Goal: Transaction & Acquisition: Purchase product/service

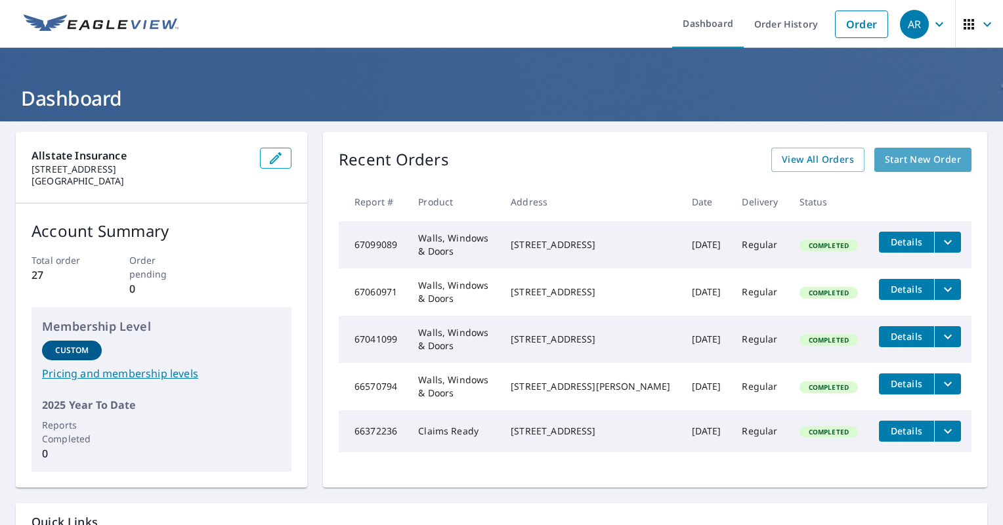
click at [906, 171] on link "Start New Order" at bounding box center [923, 160] width 97 height 24
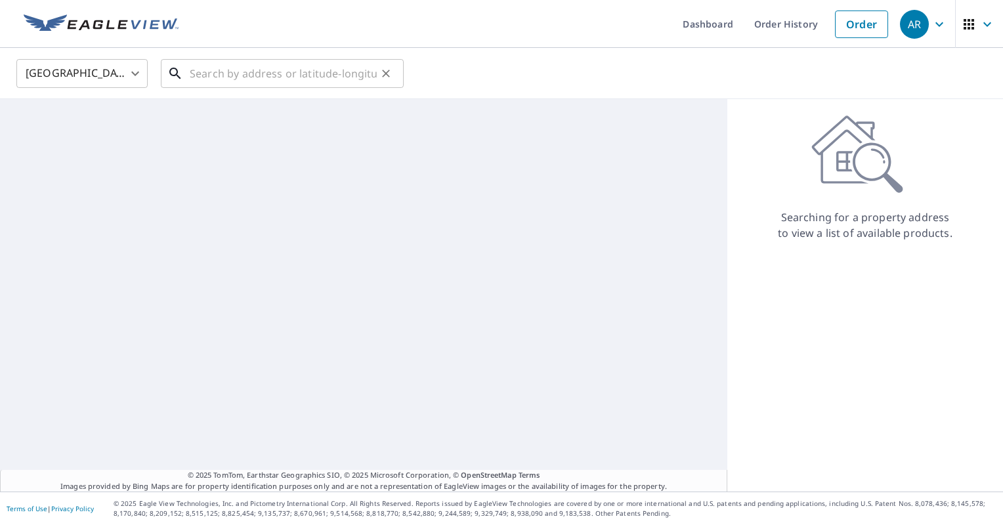
click at [343, 76] on input "text" at bounding box center [283, 73] width 187 height 37
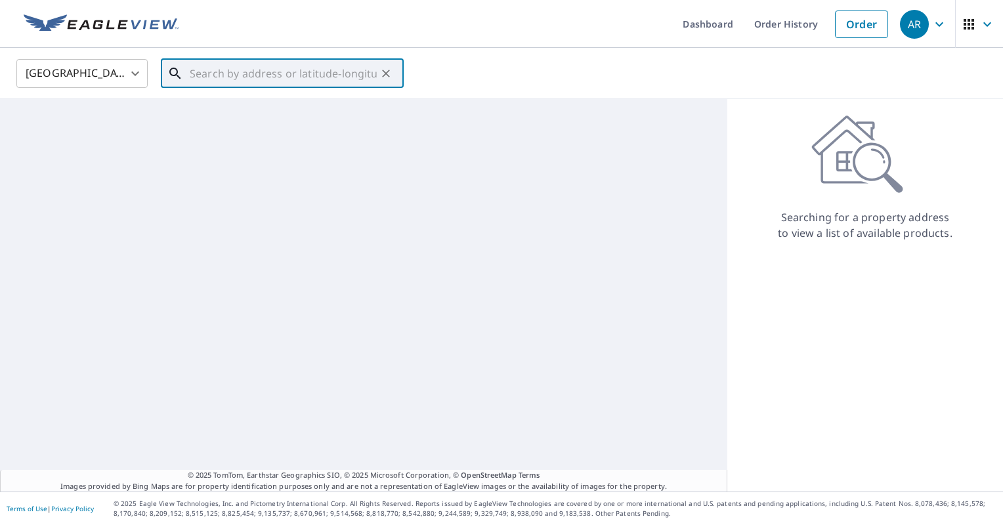
paste input "[STREET_ADDRESS]"
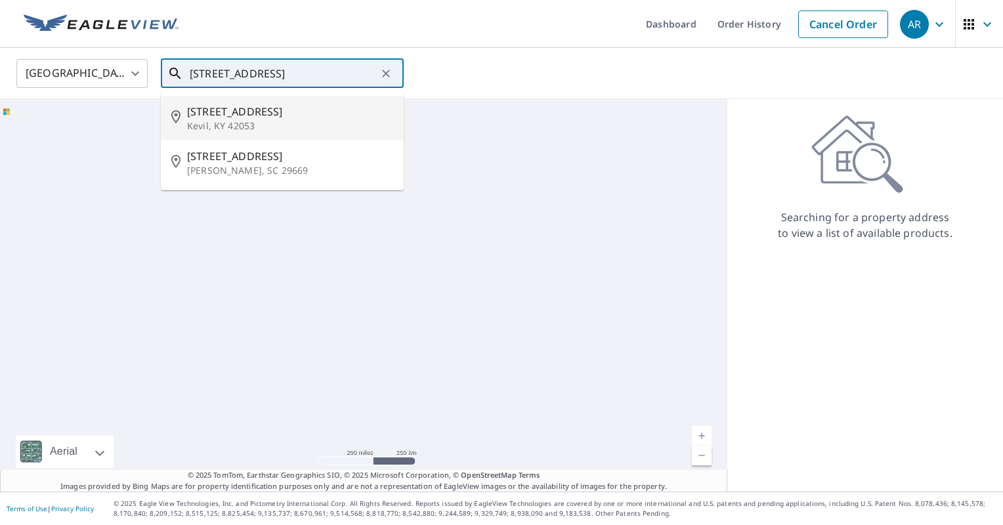
click at [303, 109] on span "[STREET_ADDRESS]" at bounding box center [290, 112] width 206 height 16
type input "[STREET_ADDRESS][PERSON_NAME]"
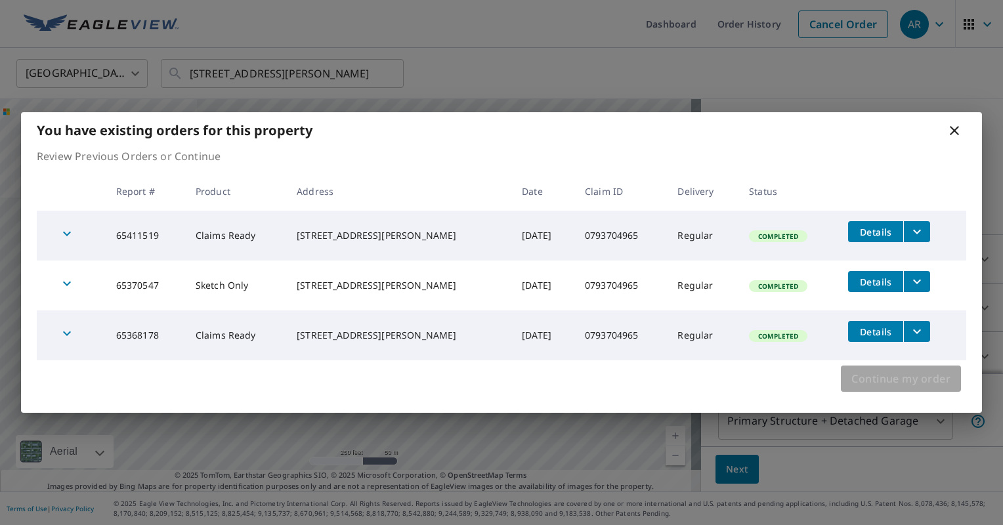
click at [872, 378] on span "Continue my order" at bounding box center [901, 379] width 99 height 18
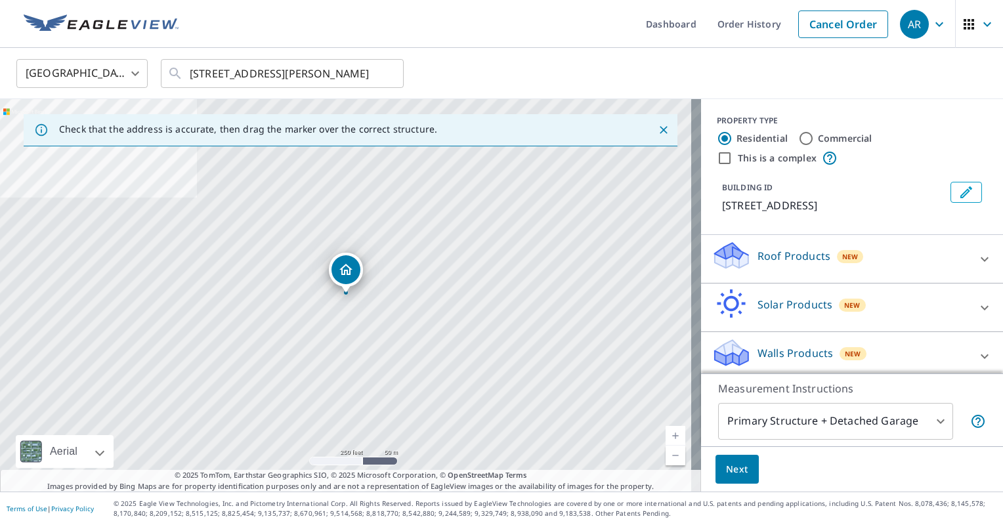
scroll to position [6, 0]
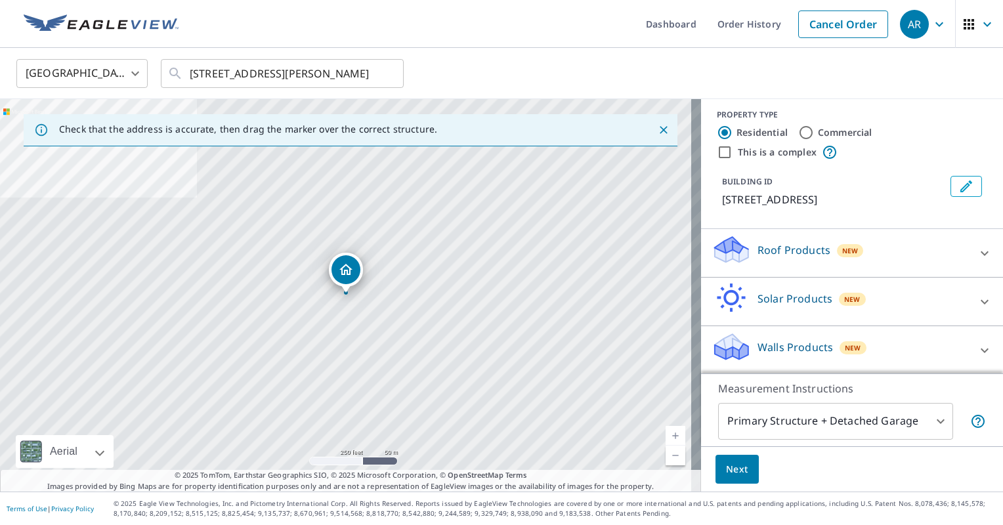
click at [977, 355] on icon at bounding box center [985, 351] width 16 height 16
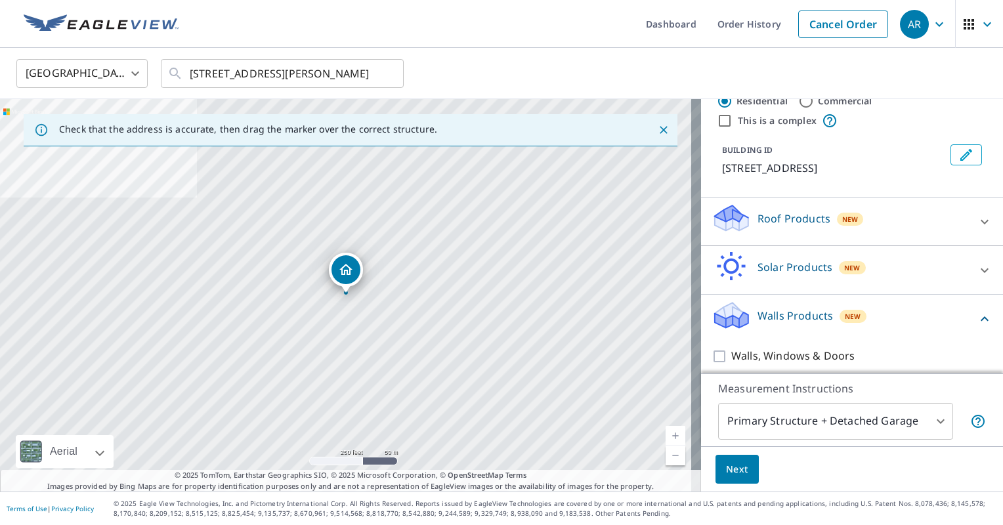
scroll to position [43, 0]
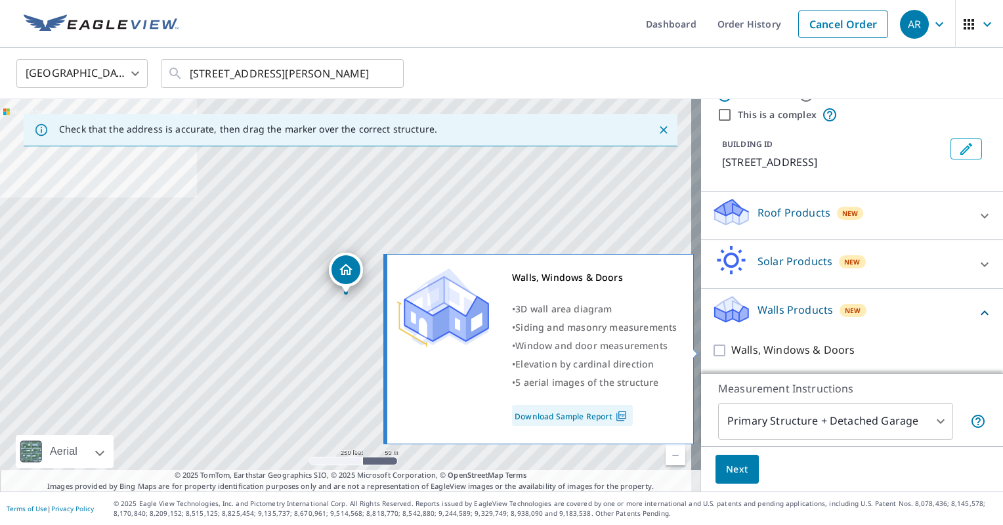
click at [712, 349] on input "Walls, Windows & Doors" at bounding box center [722, 351] width 20 height 16
checkbox input "true"
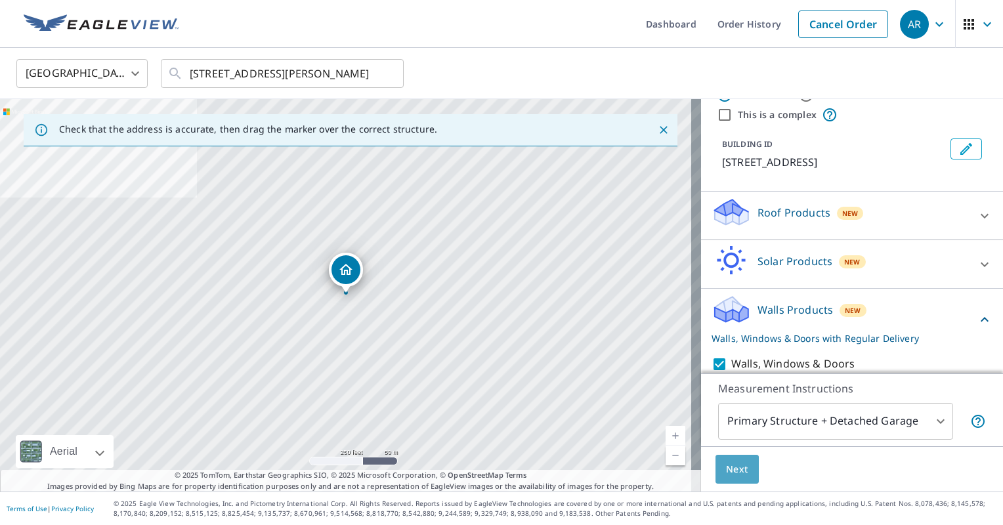
click at [728, 468] on span "Next" at bounding box center [737, 470] width 22 height 16
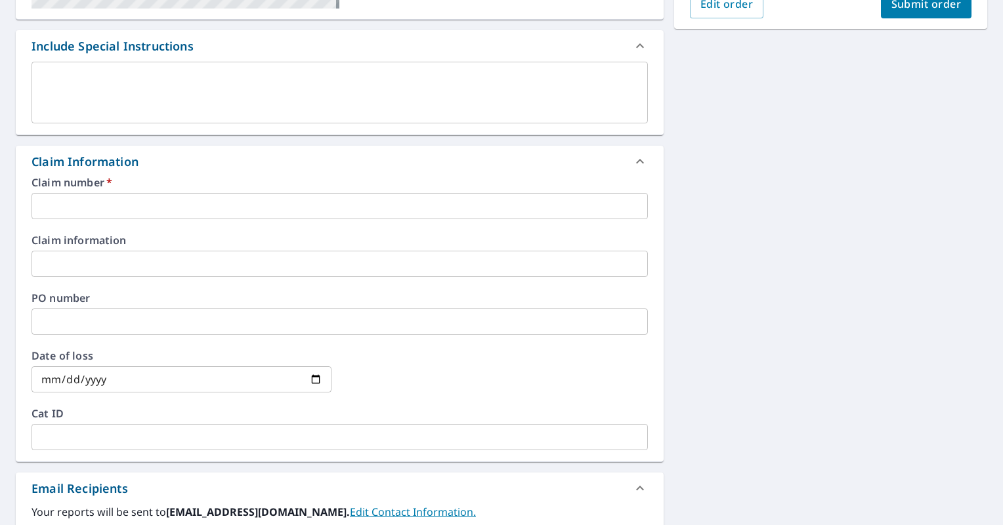
scroll to position [336, 0]
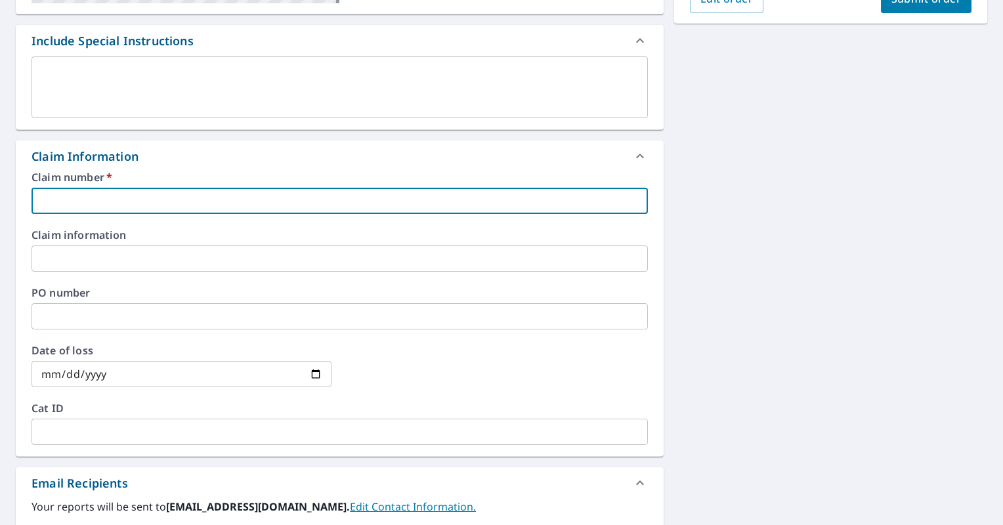
click at [160, 192] on input "text" at bounding box center [340, 201] width 616 height 26
paste input "0793704965"
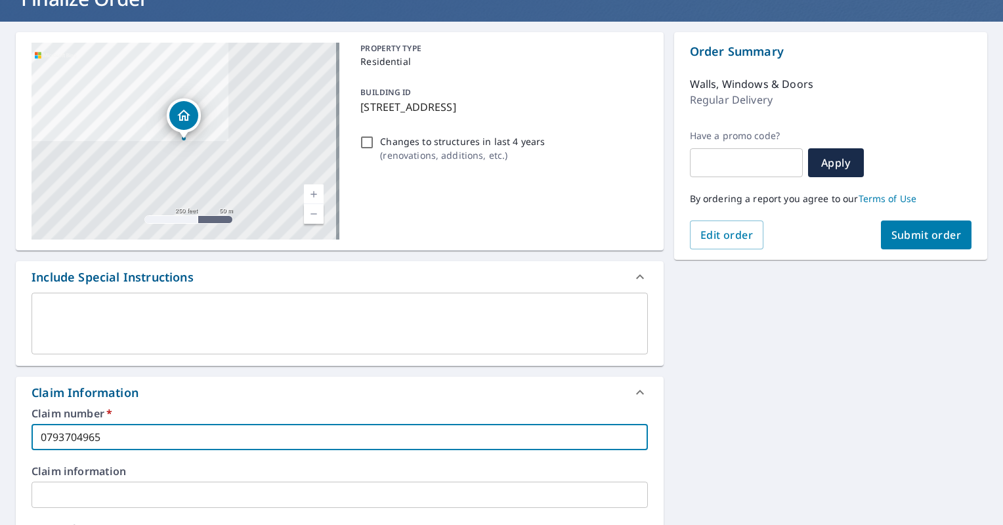
scroll to position [98, 0]
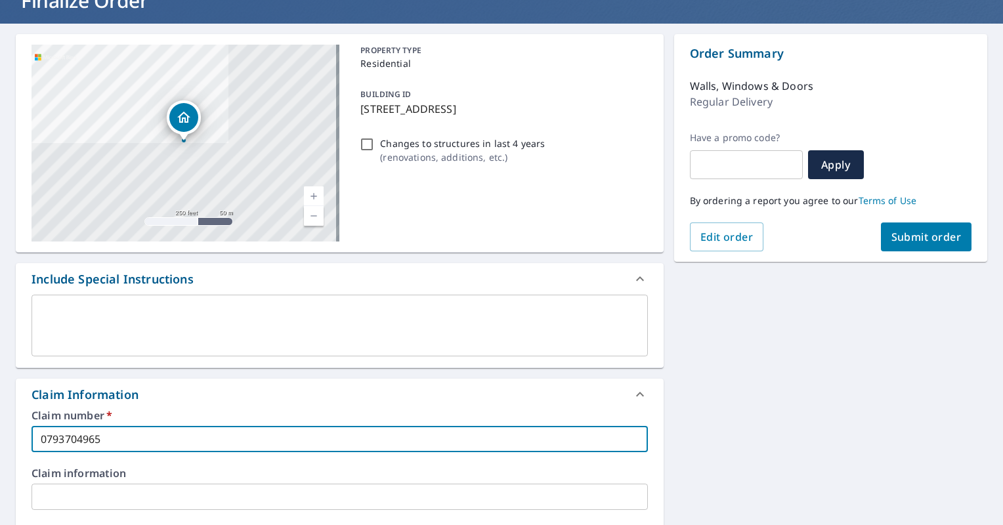
type input "0793704965"
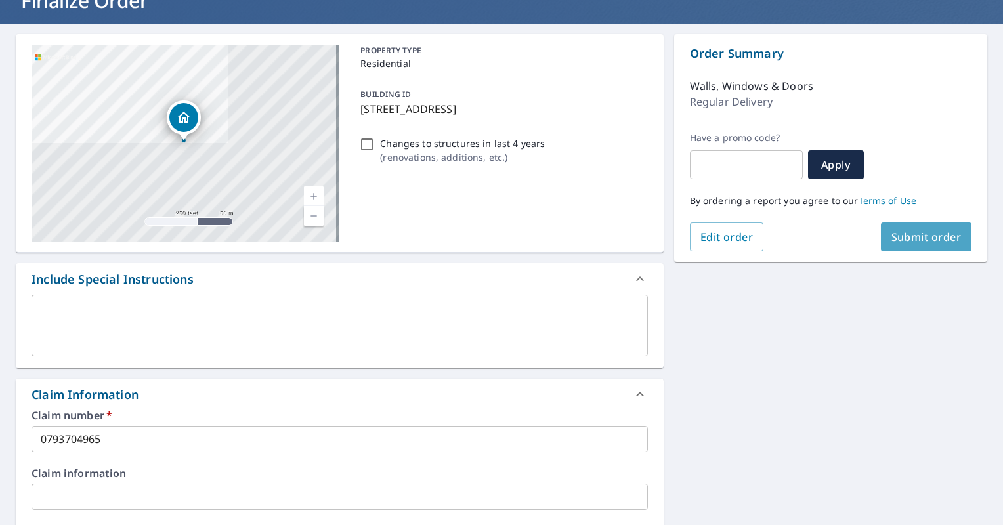
click at [881, 238] on button "Submit order" at bounding box center [926, 237] width 91 height 29
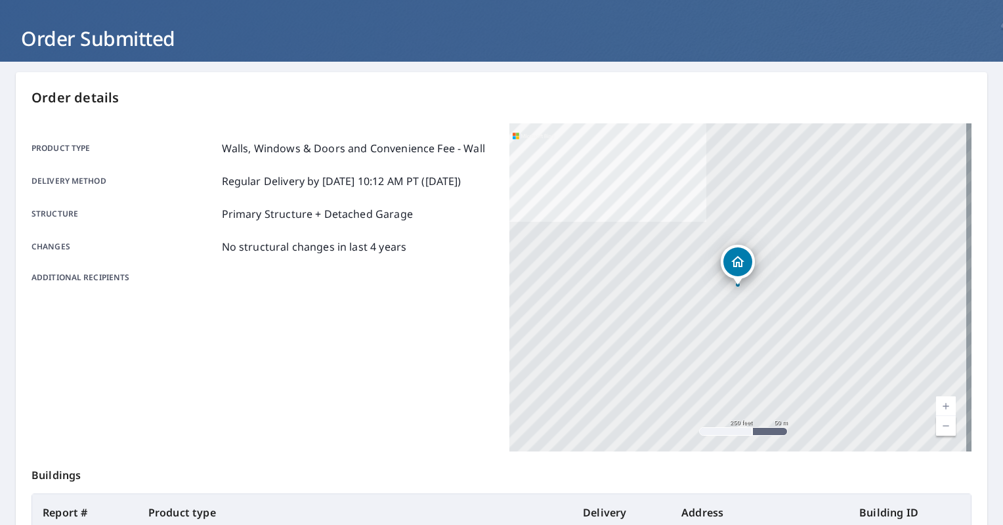
scroll to position [56, 0]
